Goal: Transaction & Acquisition: Obtain resource

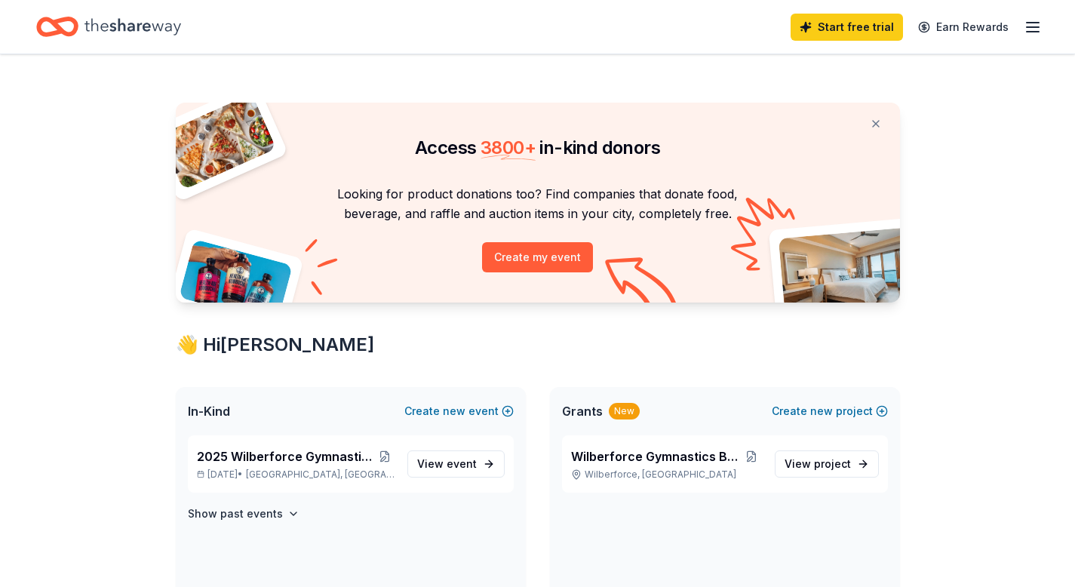
click at [1032, 26] on icon "button" at bounding box center [1033, 27] width 18 height 18
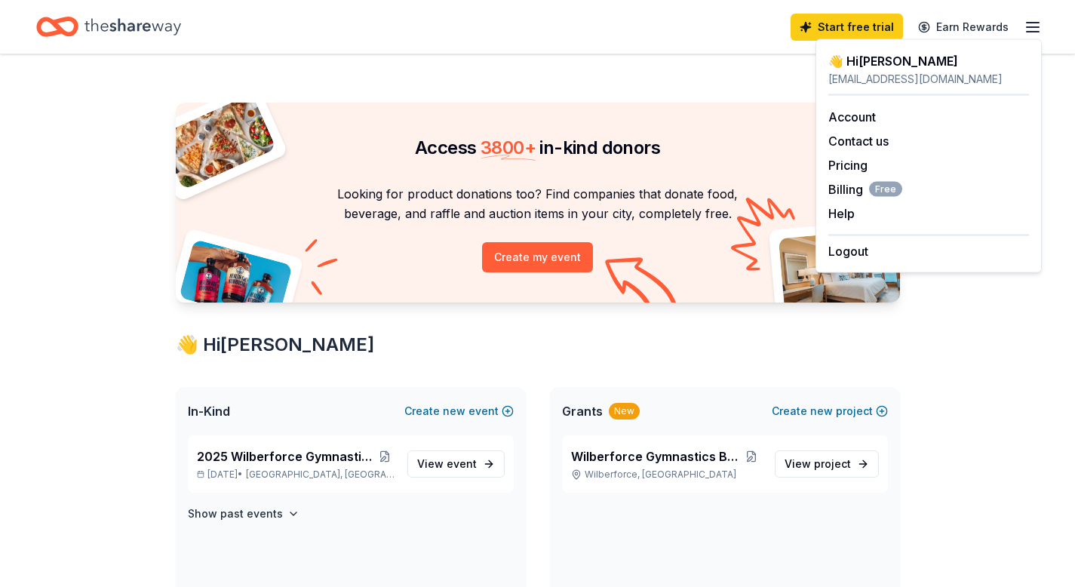
click at [876, 71] on div "wilberforcegymbooster@gmail.com" at bounding box center [929, 79] width 201 height 18
click at [854, 124] on div "Account" at bounding box center [929, 117] width 201 height 18
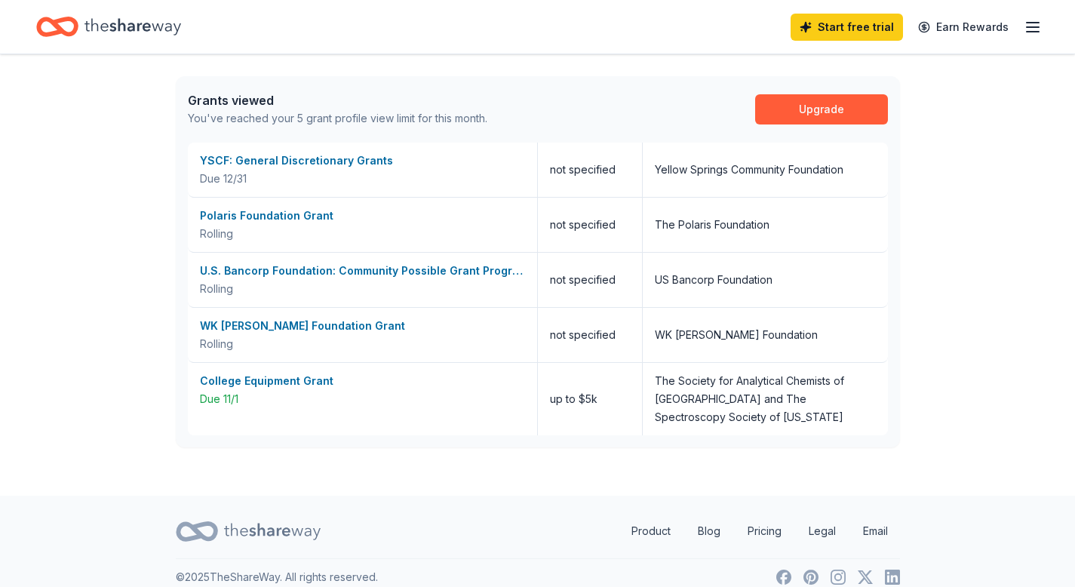
scroll to position [1021, 0]
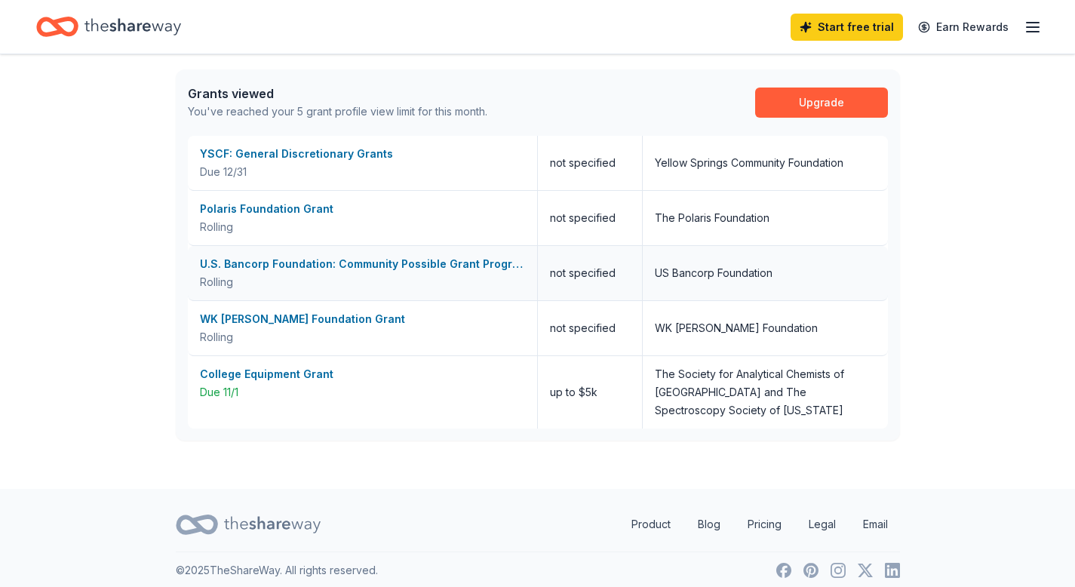
click at [364, 262] on div "U.S. Bancorp Foundation: Community Possible Grant Program" at bounding box center [362, 264] width 325 height 18
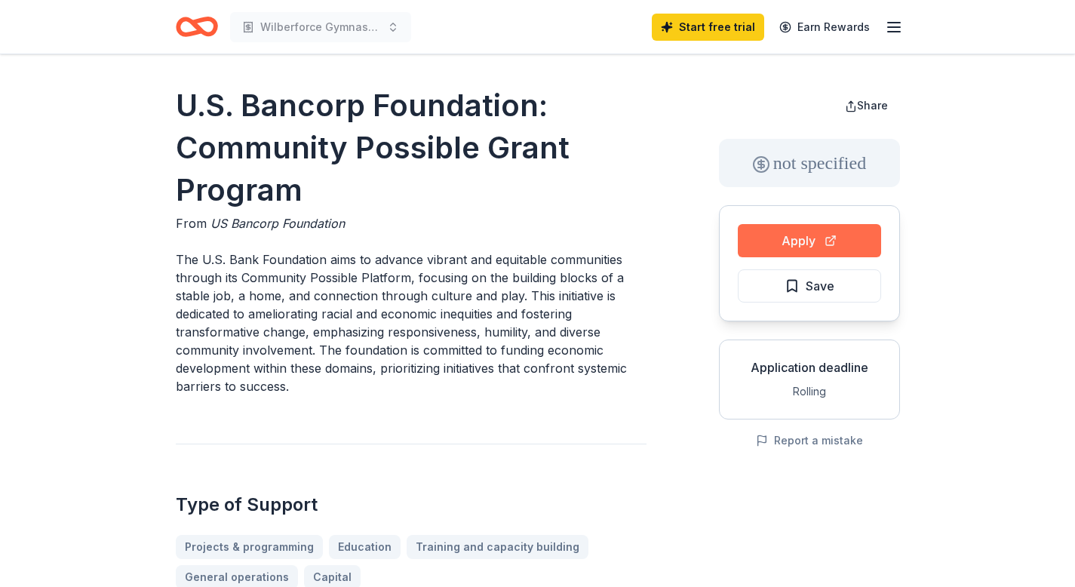
click at [792, 244] on button "Apply" at bounding box center [809, 240] width 143 height 33
click at [768, 238] on button "Apply" at bounding box center [809, 240] width 143 height 33
click at [193, 99] on h1 "U.S. Bancorp Foundation: Community Possible Grant Program" at bounding box center [411, 148] width 471 height 127
drag, startPoint x: 178, startPoint y: 99, endPoint x: 385, endPoint y: 100, distance: 206.8
click at [385, 100] on h1 "U.S. Bancorp Foundation: Community Possible Grant Program" at bounding box center [411, 148] width 471 height 127
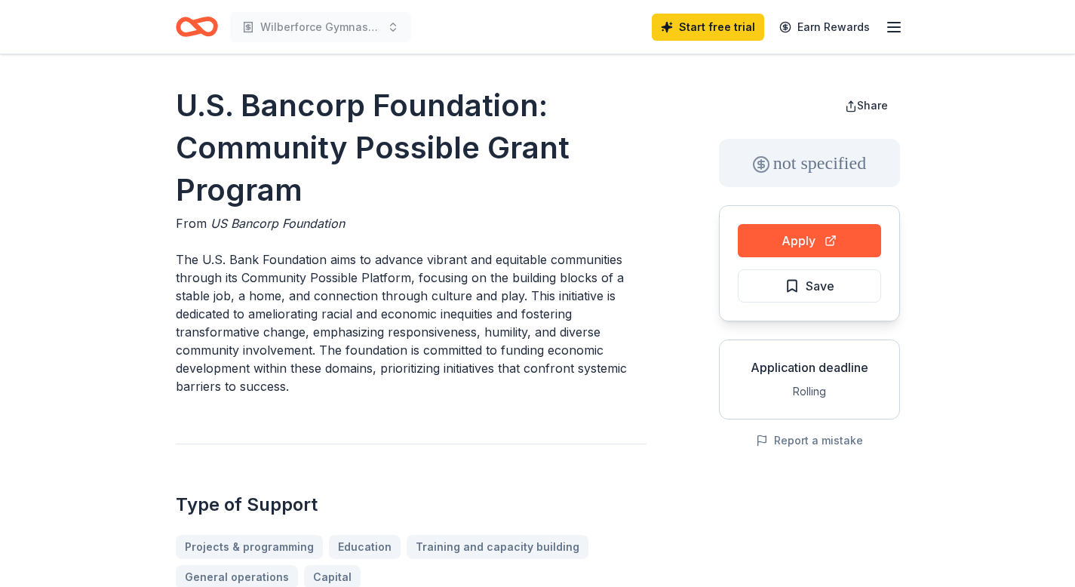
drag, startPoint x: 174, startPoint y: 100, endPoint x: 266, endPoint y: 110, distance: 91.9
click at [518, 103] on h1 "U.S. Bancorp Foundation: Community Possible Grant Program" at bounding box center [411, 148] width 471 height 127
click at [792, 238] on button "Apply" at bounding box center [809, 240] width 143 height 33
